Goal: Navigation & Orientation: Browse casually

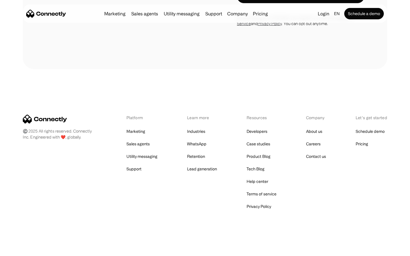
scroll to position [481, 0]
